Goal: Book appointment/travel/reservation

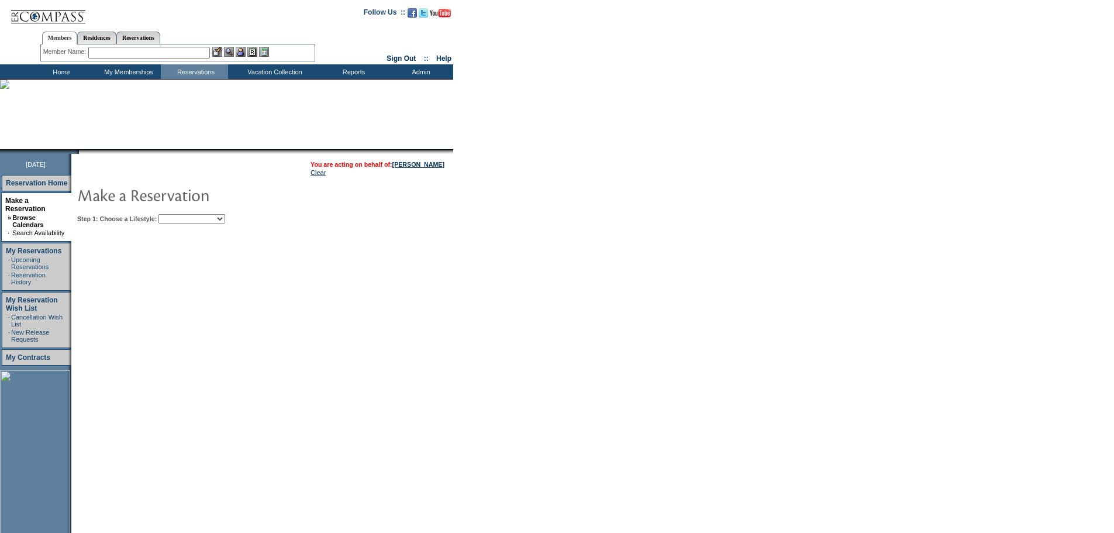
click at [198, 225] on table "You are acting on behalf of: Greg Brown Clear Step 1: Choose a Lifestyle: Beach…" at bounding box center [297, 190] width 453 height 73
click at [198, 220] on select "Beach Leisure Metropolitan Mountain OIAL for Adventure OIAL for Couples OIAL fo…" at bounding box center [192, 218] width 67 height 9
select select "Beach"
click at [178, 215] on select "Beach Leisure Metropolitan Mountain OIAL for Adventure OIAL for Couples OIAL fo…" at bounding box center [192, 218] width 67 height 9
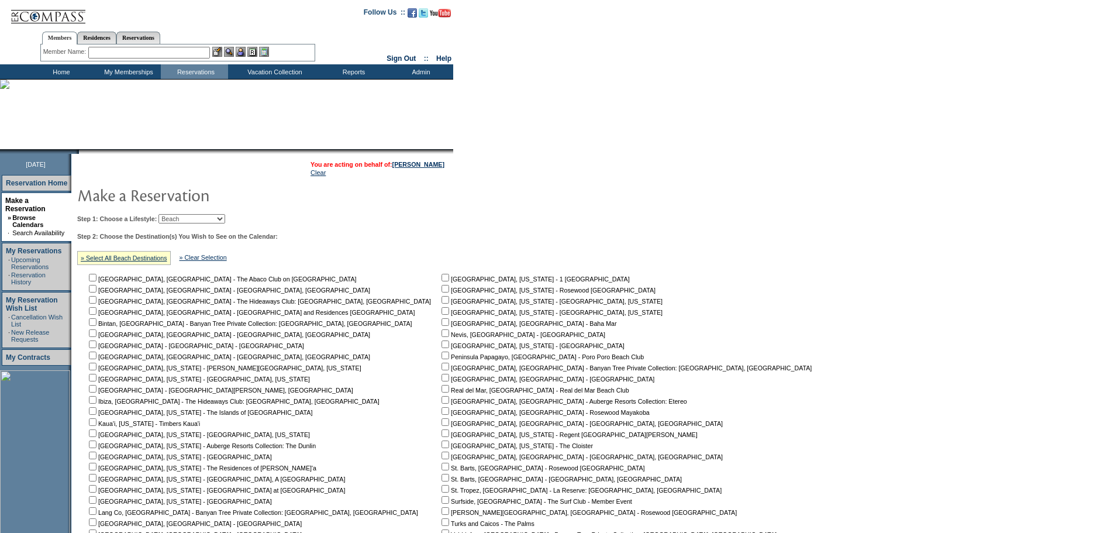
drag, startPoint x: 761, startPoint y: 369, endPoint x: 773, endPoint y: 361, distance: 14.4
click at [779, 381] on form "Follow Us ::" at bounding box center [557, 342] width 1114 height 685
click at [912, 345] on form "Follow Us ::" at bounding box center [557, 342] width 1114 height 685
click at [442, 392] on input "checkbox" at bounding box center [446, 389] width 8 height 8
checkbox input "true"
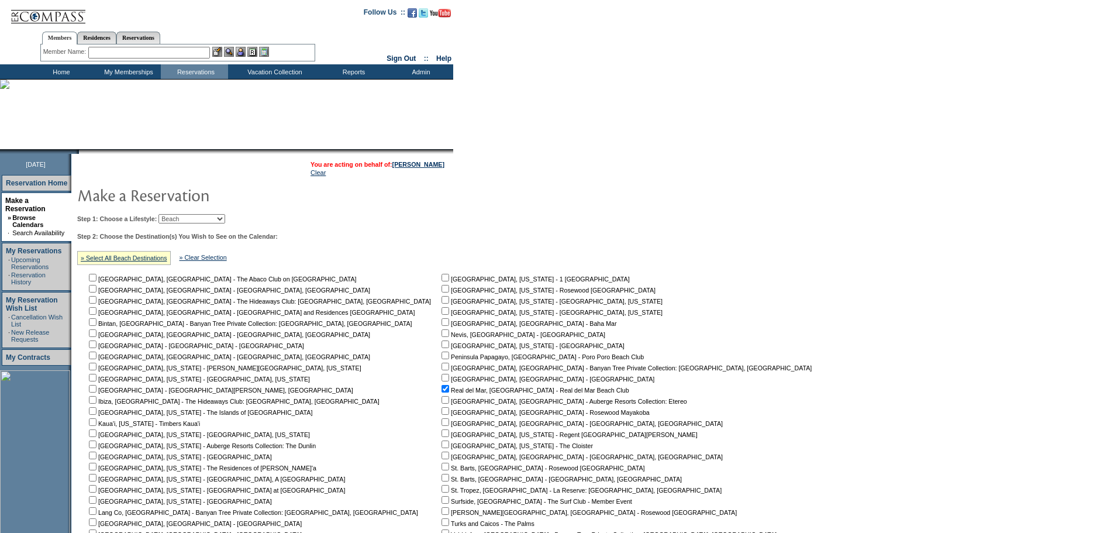
click at [442, 404] on input "checkbox" at bounding box center [446, 400] width 8 height 8
checkbox input "true"
click at [442, 415] on input "checkbox" at bounding box center [446, 411] width 8 height 8
checkbox input "true"
click at [442, 404] on input "checkbox" at bounding box center [446, 400] width 8 height 8
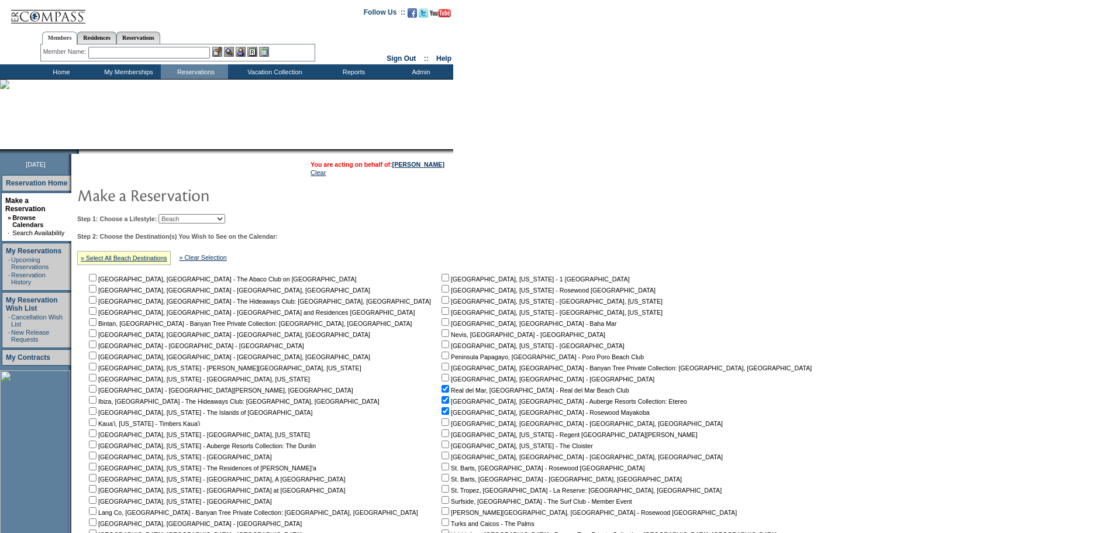
checkbox input "false"
click at [442, 414] on input "checkbox" at bounding box center [446, 411] width 8 height 8
checkbox input "false"
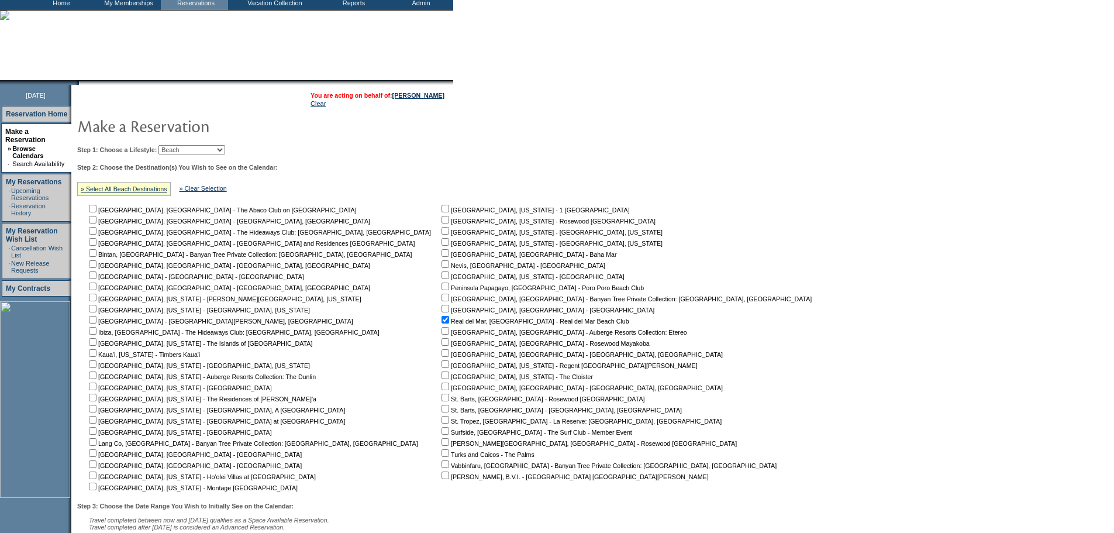
scroll to position [175, 0]
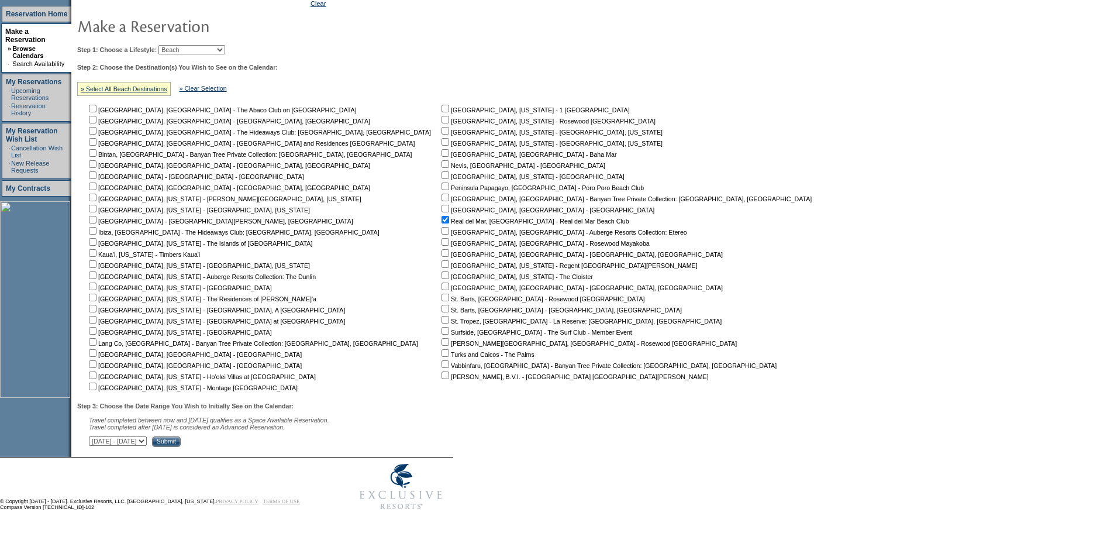
click at [97, 352] on input "checkbox" at bounding box center [93, 353] width 8 height 8
checkbox input "true"
click at [97, 363] on input "checkbox" at bounding box center [93, 364] width 8 height 8
checkbox input "true"
click at [442, 185] on input "checkbox" at bounding box center [446, 186] width 8 height 8
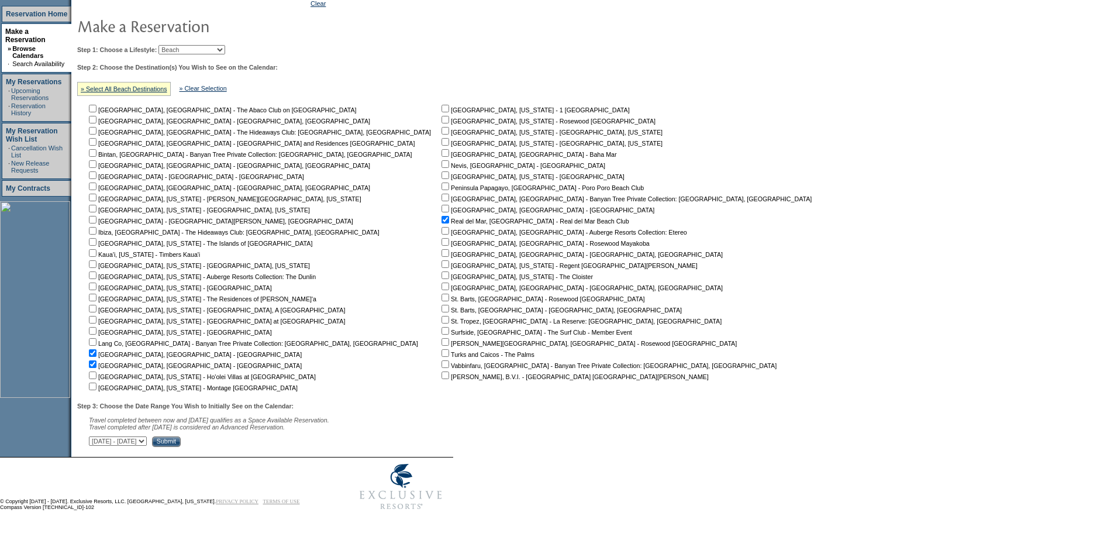
checkbox input "true"
click at [147, 439] on select "September 30, 2025 - November 14, 2025 November 15, 2025 - December 29, 2025 De…" at bounding box center [118, 440] width 58 height 9
select select "3/25/2027|5/8/2027"
click at [95, 436] on select "September 30, 2025 - November 14, 2025 November 15, 2025 - December 29, 2025 De…" at bounding box center [118, 440] width 58 height 9
click at [181, 443] on input "Submit" at bounding box center [166, 441] width 29 height 11
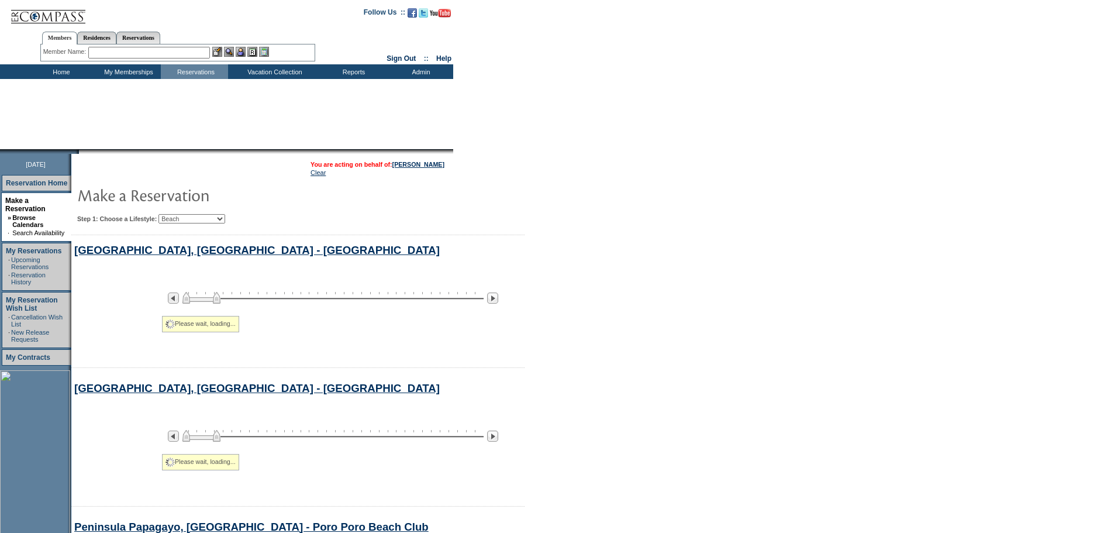
select select "Beach"
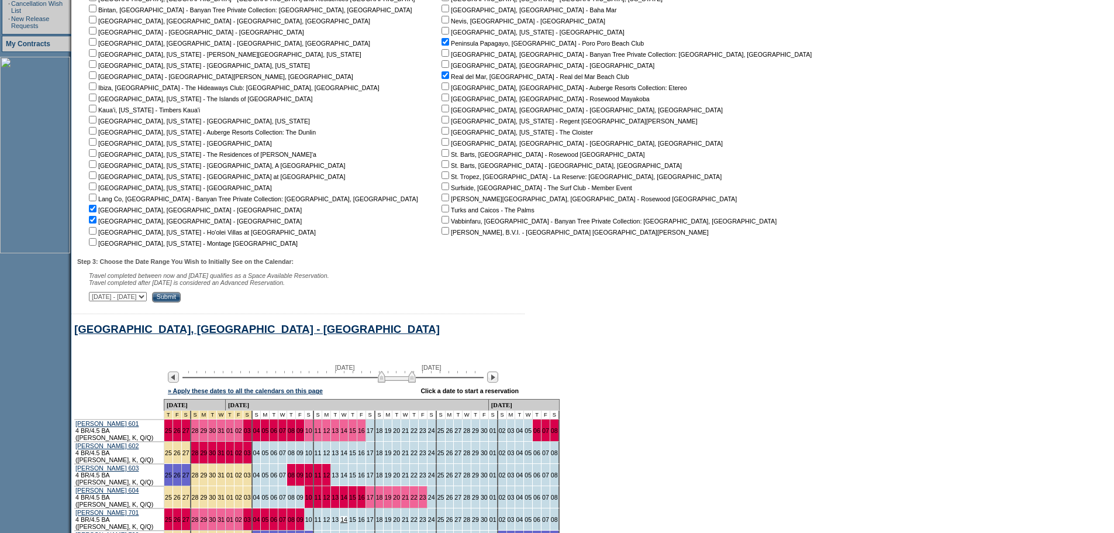
scroll to position [528, 0]
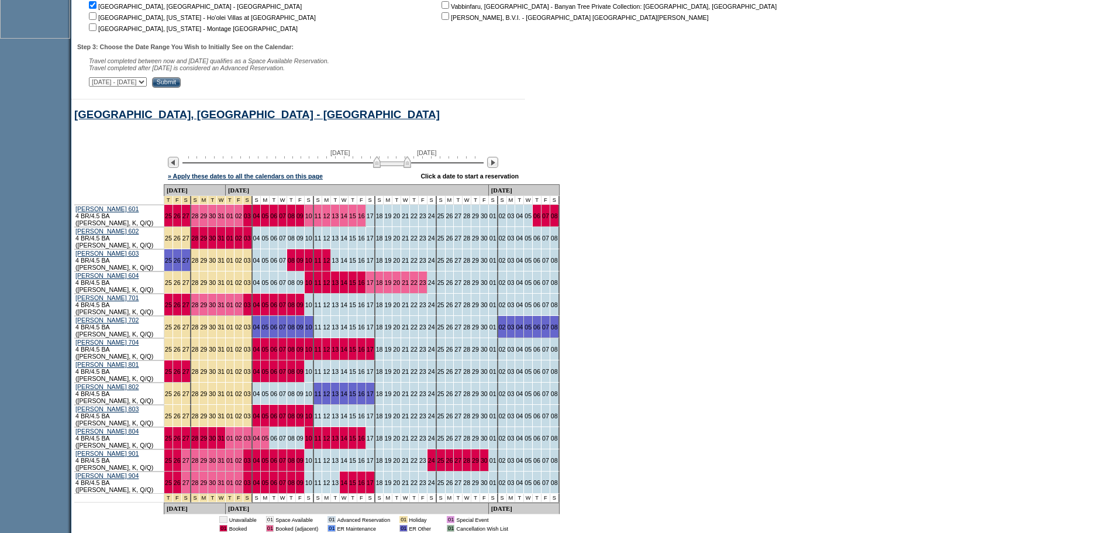
click at [397, 168] on img at bounding box center [392, 162] width 38 height 12
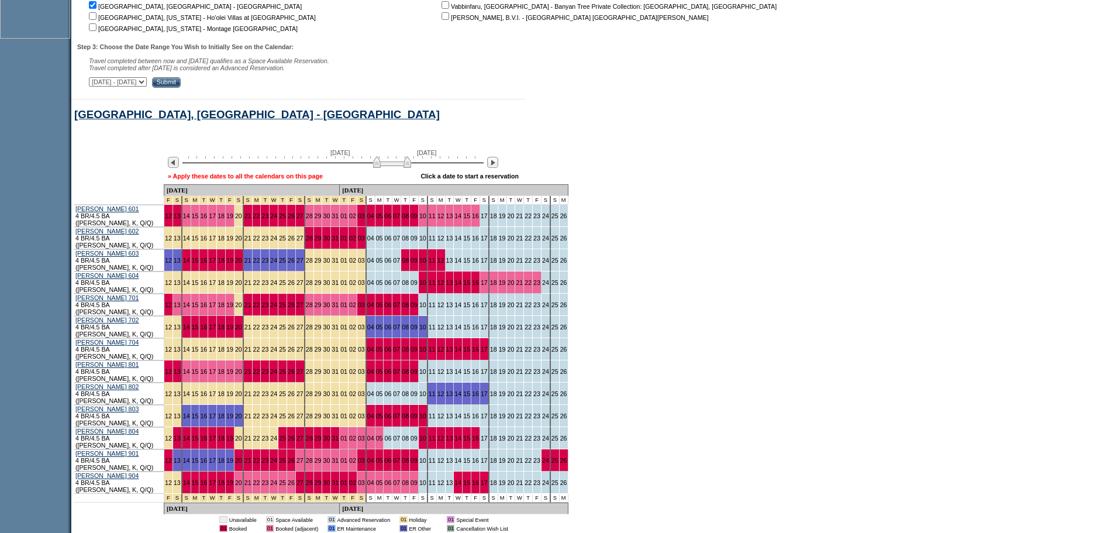
click at [247, 180] on link "» Apply these dates to all the calendars on this page" at bounding box center [245, 176] width 155 height 7
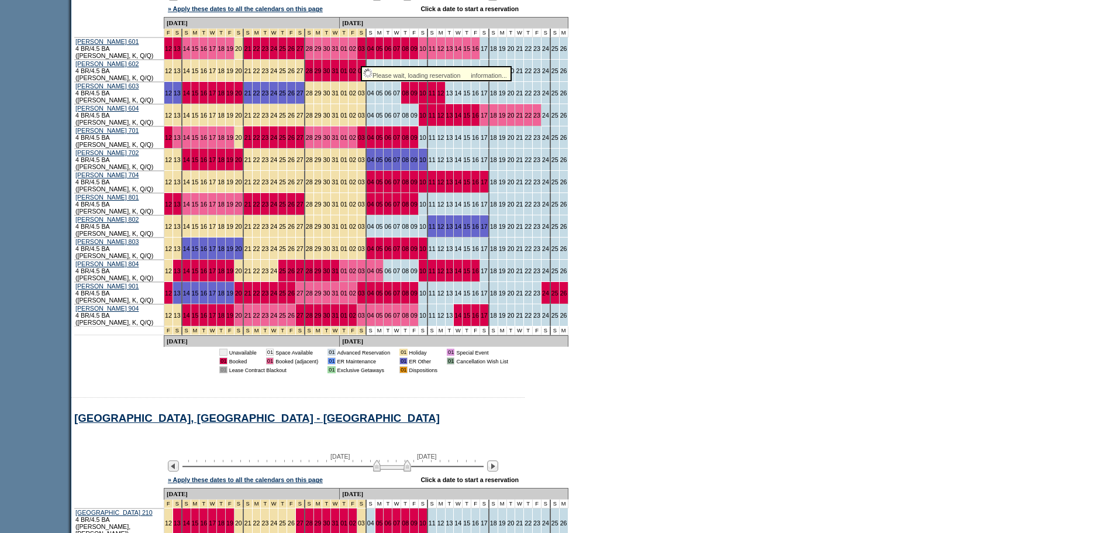
scroll to position [492, 0]
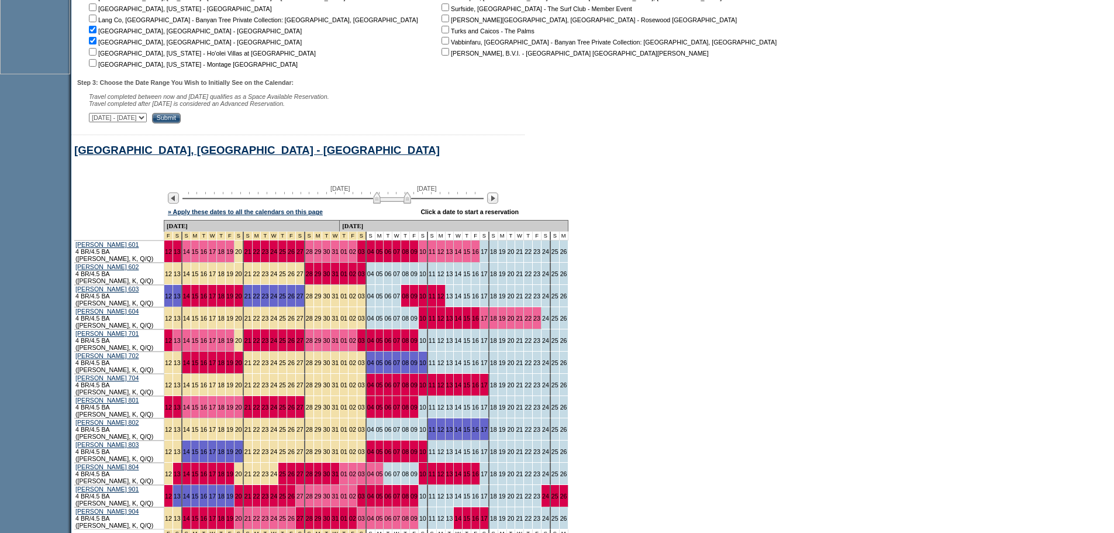
click at [147, 122] on select "September 30, 2025 - November 14, 2025 November 15, 2025 - December 29, 2025 De…" at bounding box center [118, 117] width 58 height 9
select select "2/13/2026|3/29/2026"
click at [95, 119] on select "September 30, 2025 - November 14, 2025 November 15, 2025 - December 29, 2025 De…" at bounding box center [118, 117] width 58 height 9
click at [181, 123] on input "Submit" at bounding box center [166, 118] width 29 height 11
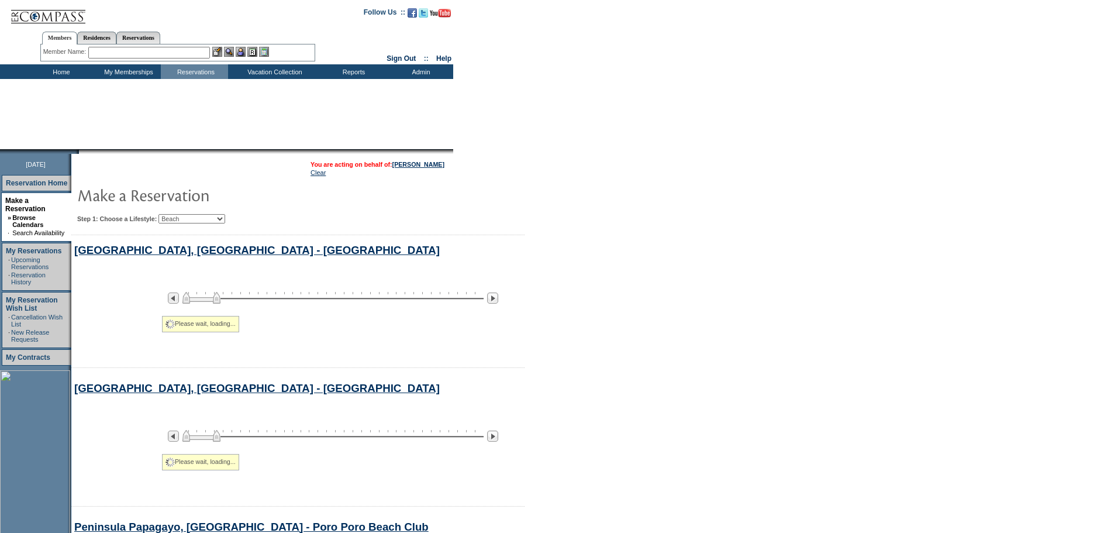
select select "Beach"
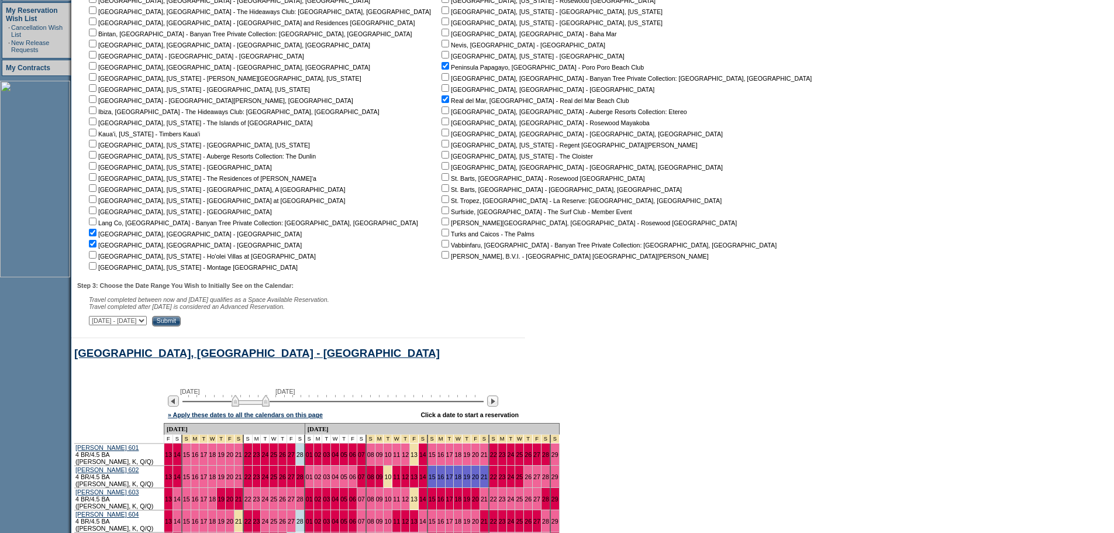
scroll to position [353, 0]
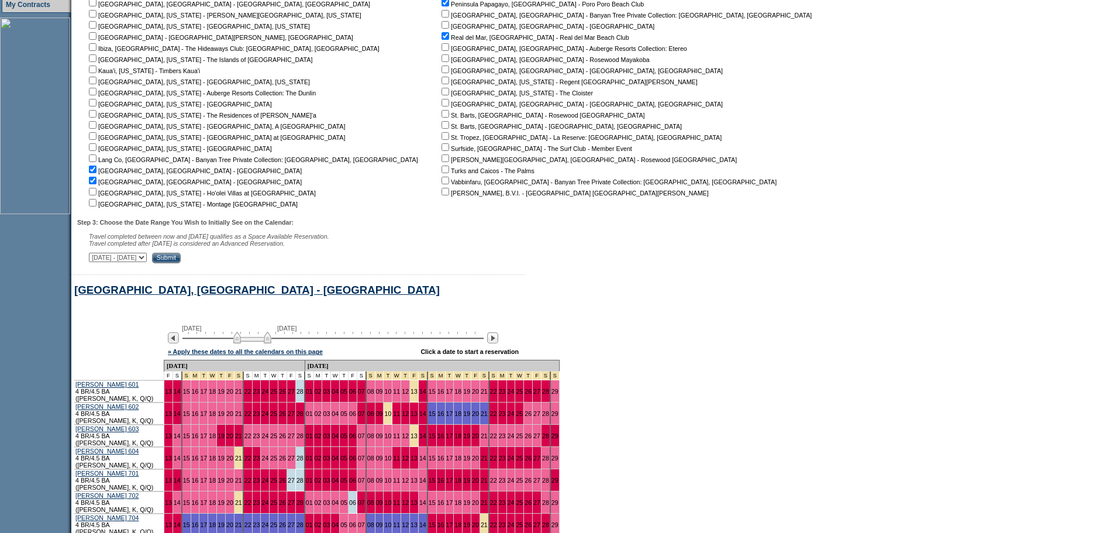
click at [258, 343] on img at bounding box center [252, 338] width 38 height 12
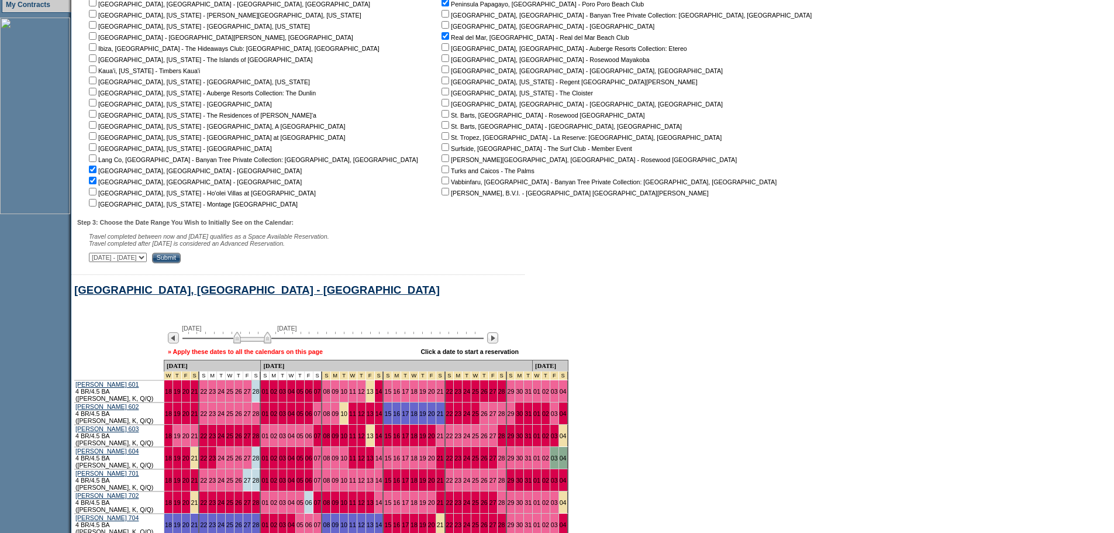
click at [233, 355] on link "» Apply these dates to all the calendars on this page" at bounding box center [245, 351] width 155 height 7
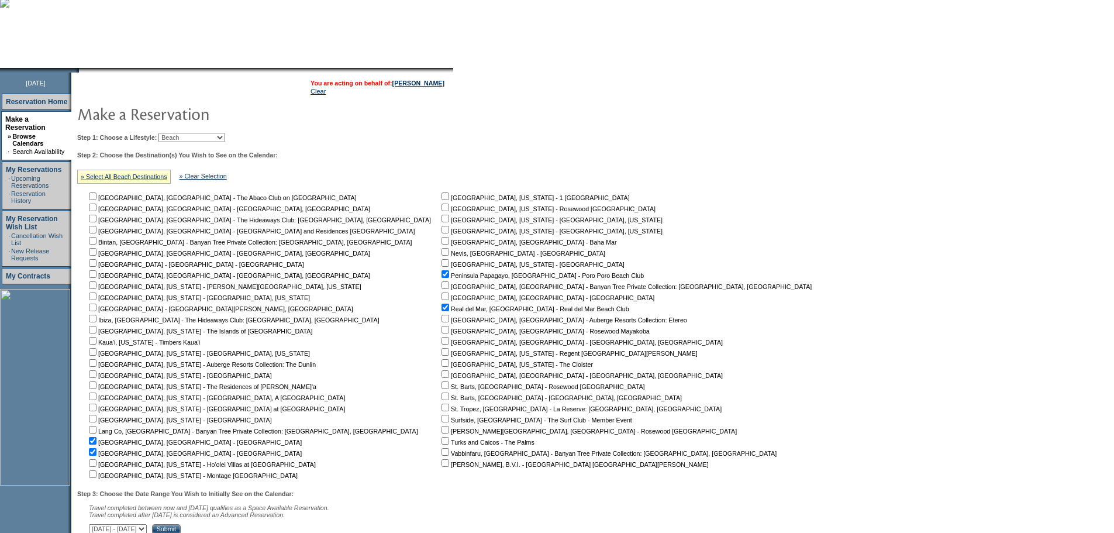
scroll to position [25, 0]
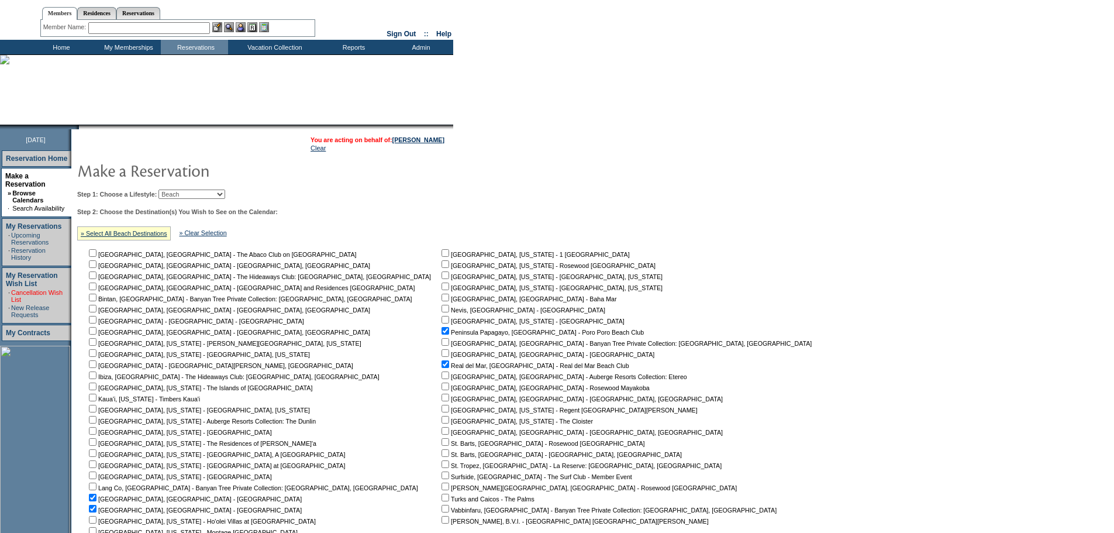
click at [35, 289] on link "Cancellation Wish List" at bounding box center [36, 296] width 51 height 14
